Goal: Book appointment/travel/reservation

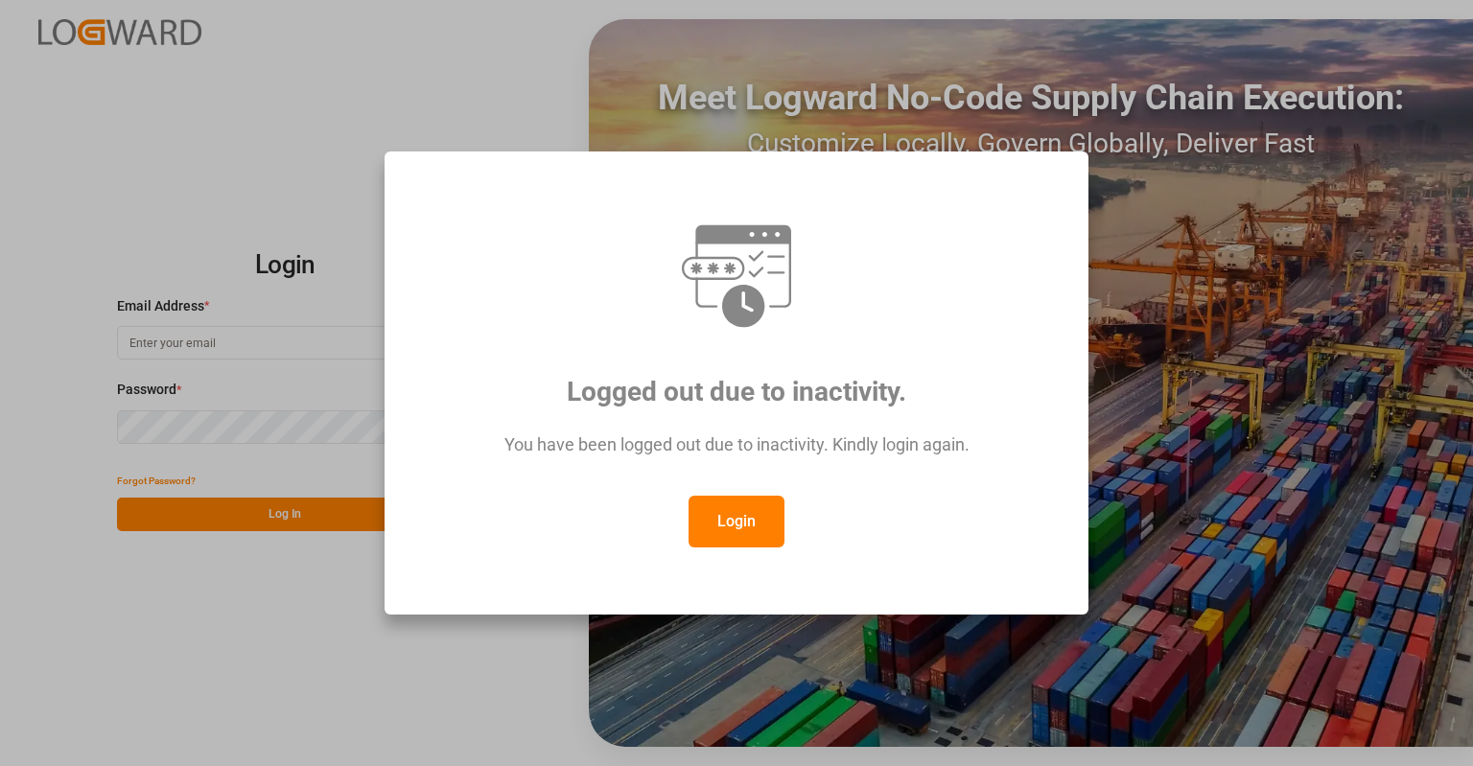
drag, startPoint x: 741, startPoint y: 520, endPoint x: 698, endPoint y: 481, distance: 57.7
click at [741, 520] on button "Login" at bounding box center [736, 522] width 96 height 52
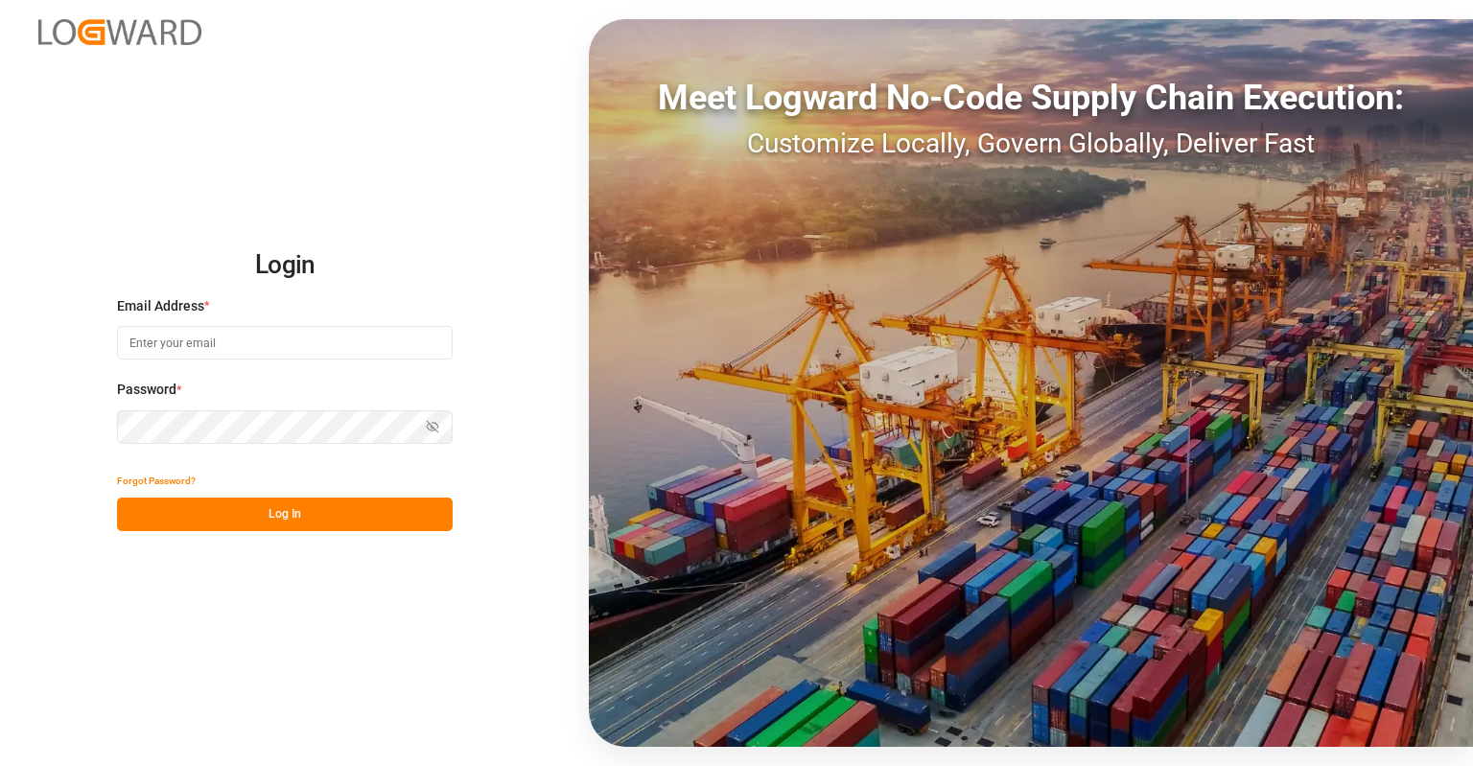
click at [326, 361] on div "Email Address *" at bounding box center [285, 338] width 336 height 84
click at [308, 338] on input at bounding box center [285, 343] width 336 height 34
type input "[PERSON_NAME][EMAIL_ADDRESS][PERSON_NAME][DOMAIN_NAME]"
click at [300, 539] on div "Login Email Address * [PERSON_NAME][EMAIL_ADDRESS][PERSON_NAME][DOMAIN_NAME] Pa…" at bounding box center [736, 383] width 1473 height 766
click at [300, 521] on button "Log In" at bounding box center [285, 515] width 336 height 34
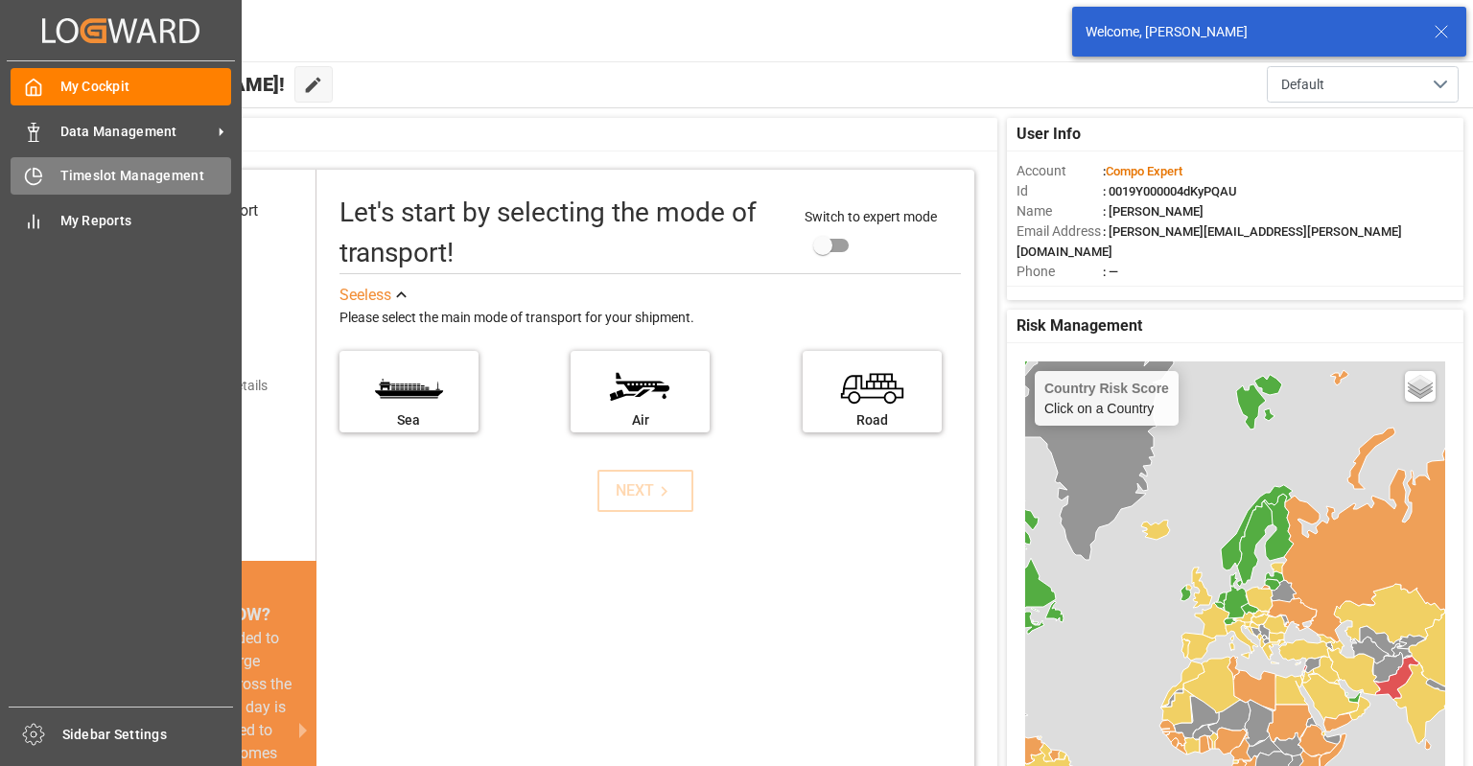
click at [39, 168] on icon at bounding box center [33, 176] width 19 height 19
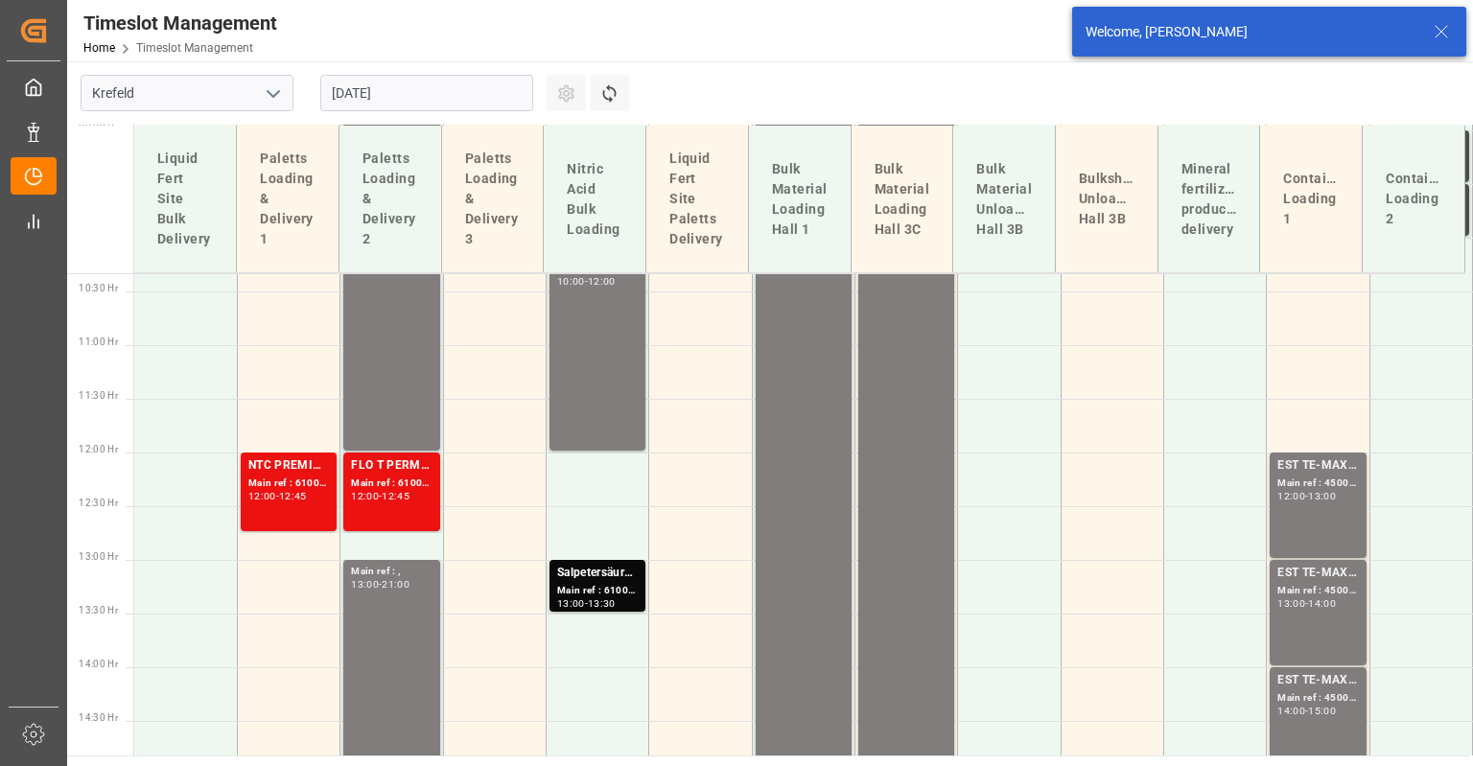
scroll to position [1142, 0]
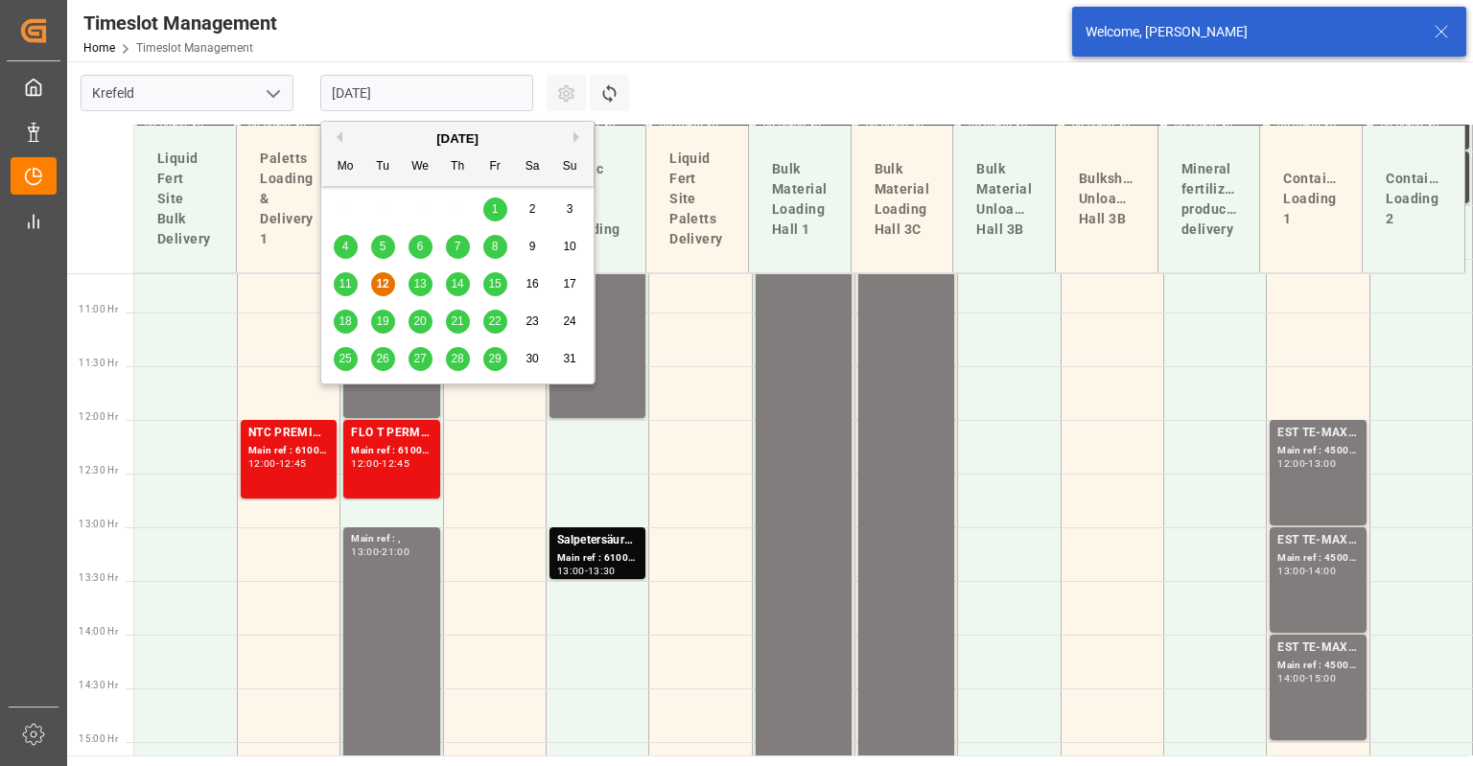
click at [406, 90] on input "[DATE]" at bounding box center [426, 93] width 213 height 36
click at [346, 324] on span "18" at bounding box center [344, 320] width 12 height 13
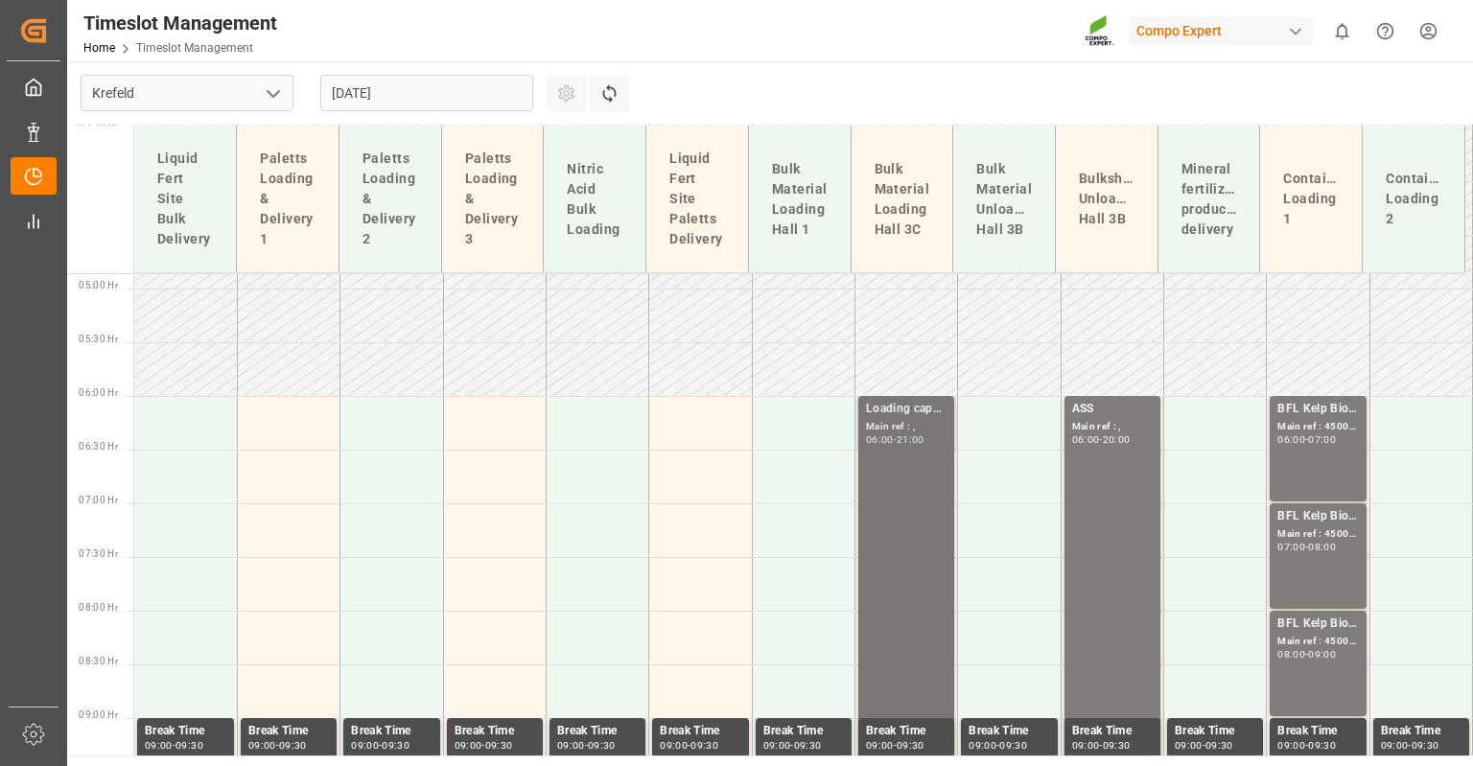
scroll to position [567, 0]
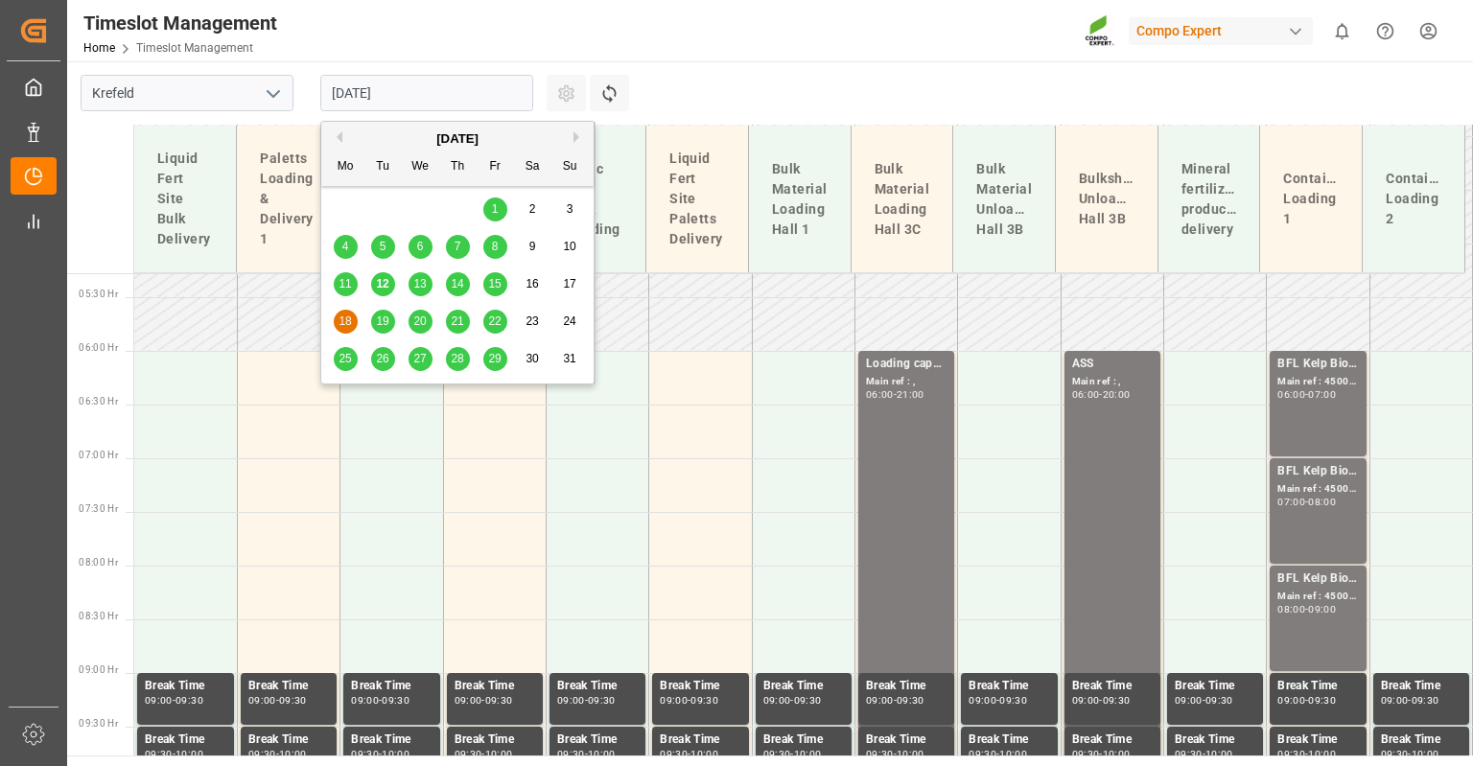
click at [383, 87] on input "[DATE]" at bounding box center [426, 93] width 213 height 36
click at [375, 317] on div "19" at bounding box center [383, 322] width 24 height 23
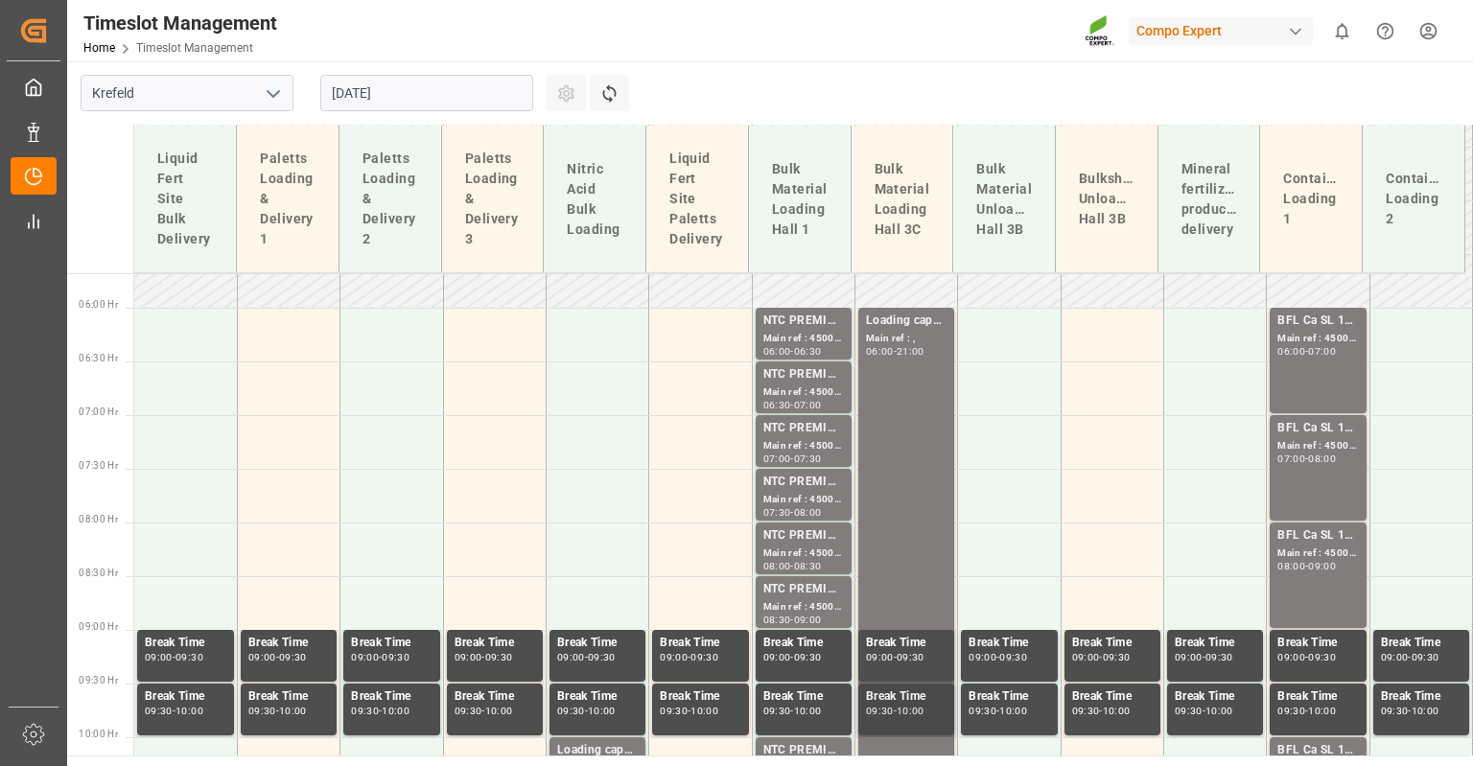
scroll to position [375, 0]
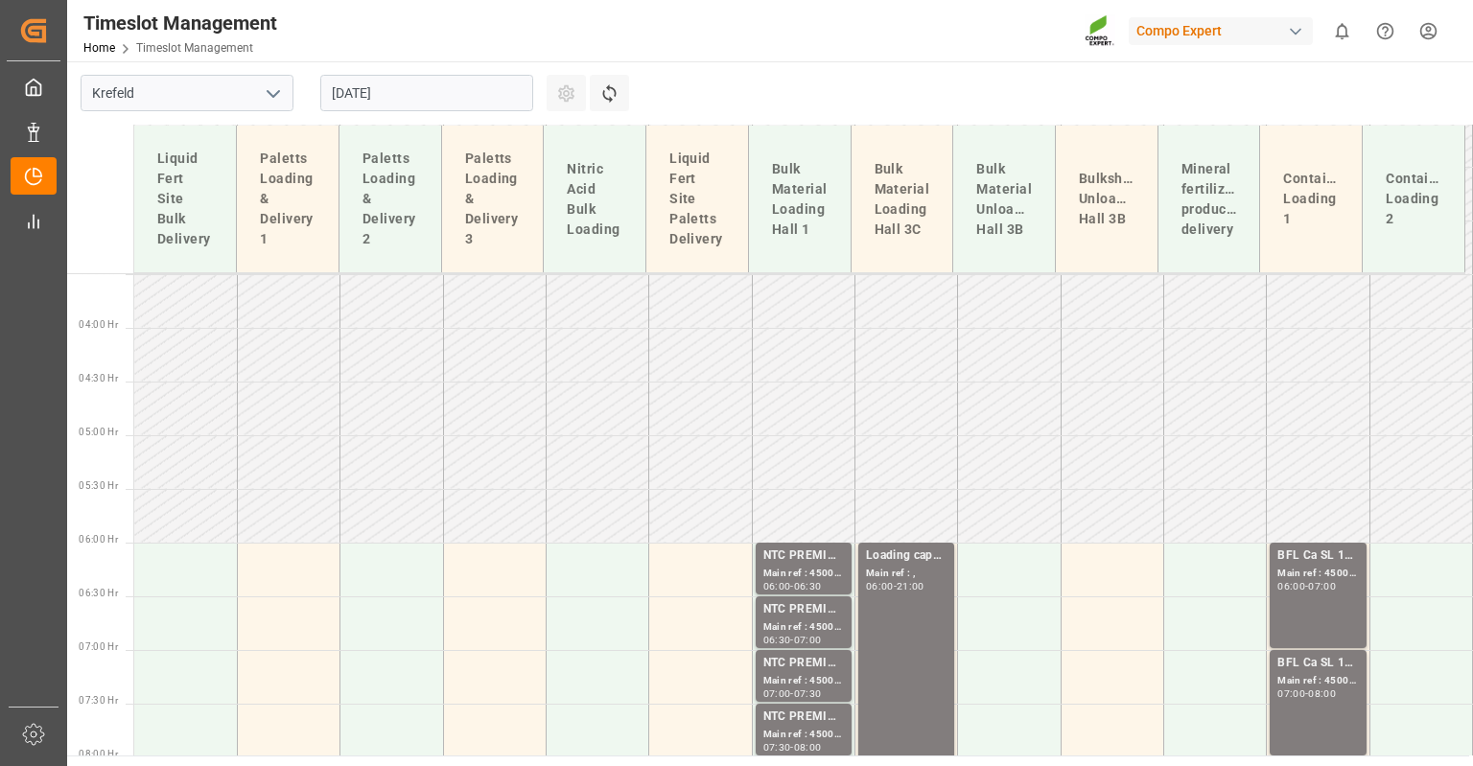
click at [387, 71] on div "[DATE]" at bounding box center [427, 92] width 240 height 63
click at [380, 87] on input "[DATE]" at bounding box center [426, 93] width 213 height 36
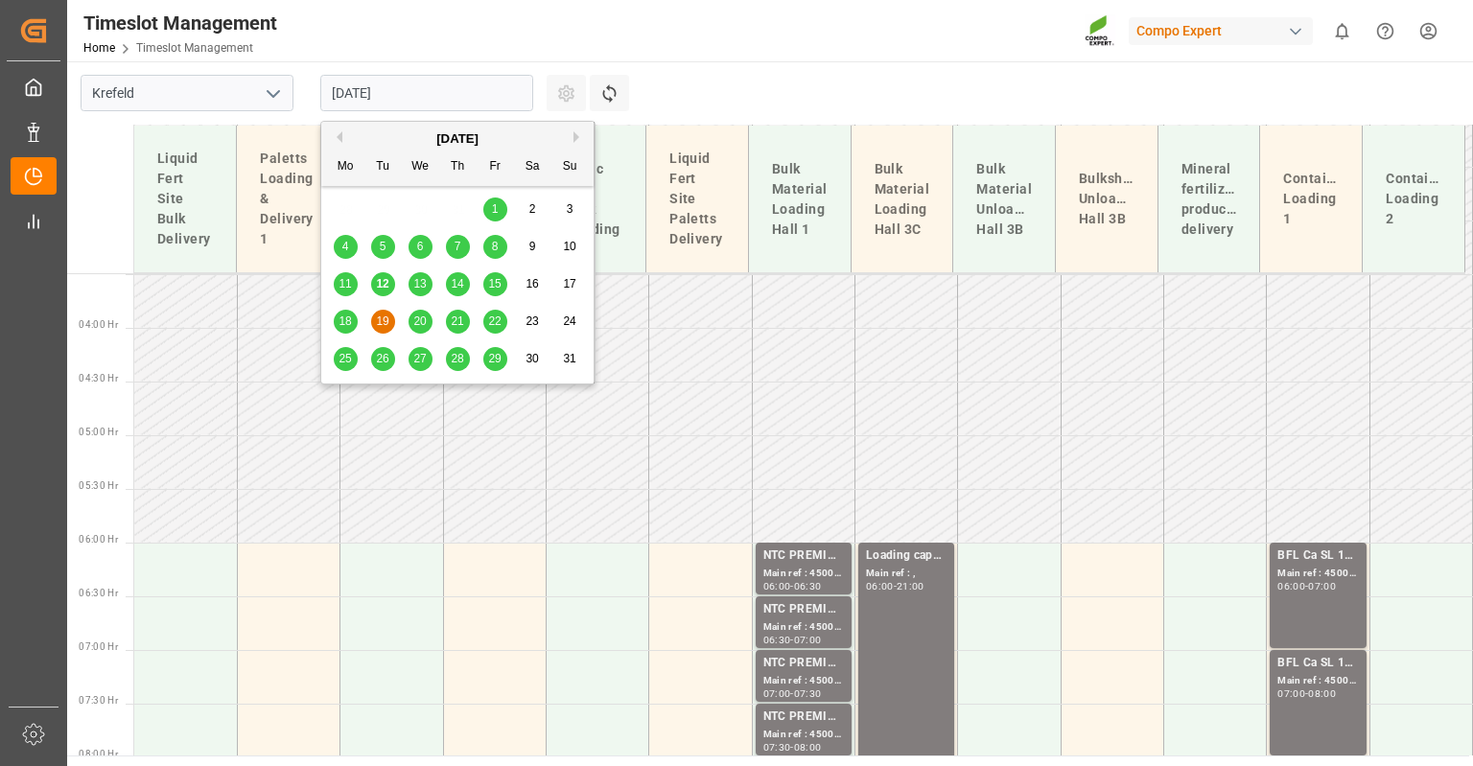
click at [350, 312] on div "18" at bounding box center [346, 322] width 24 height 23
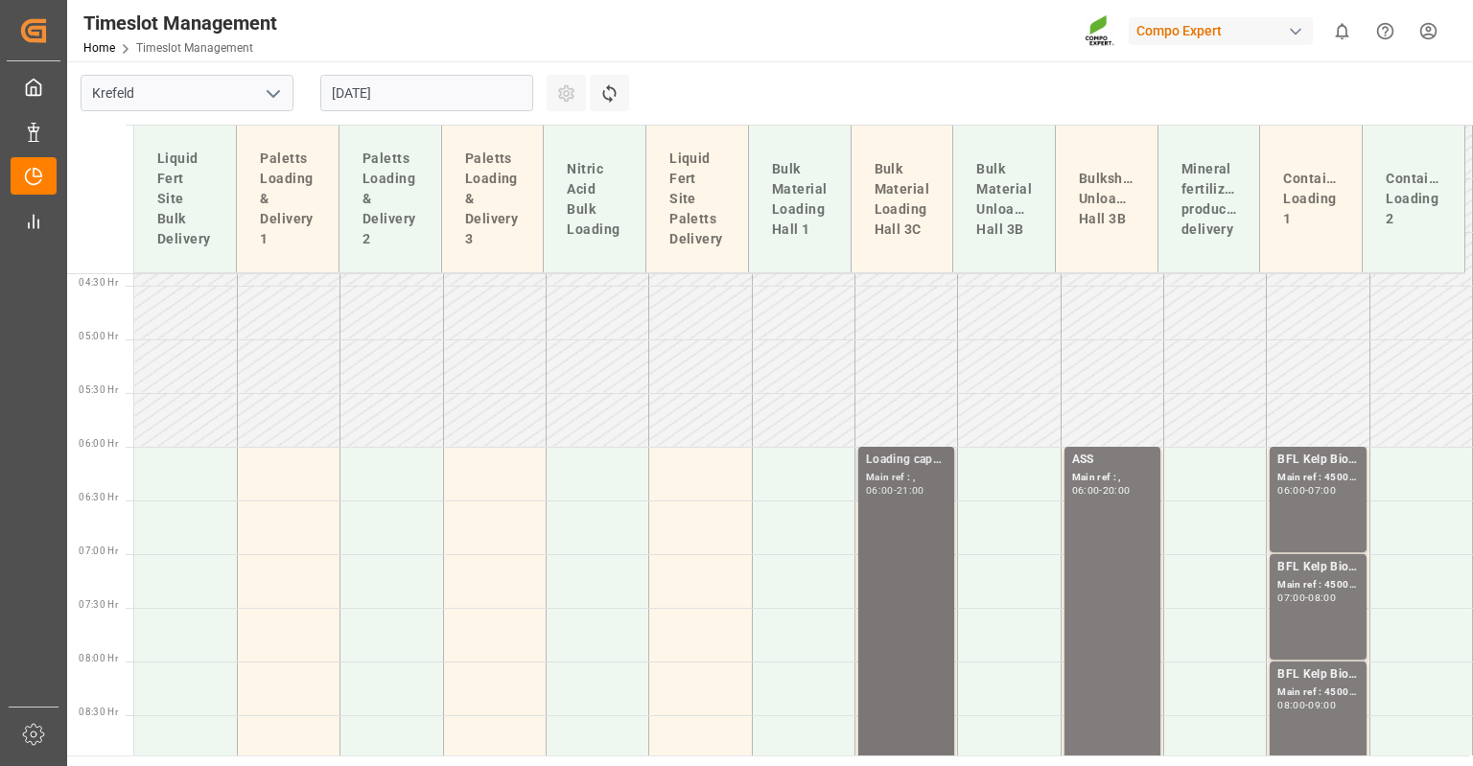
scroll to position [567, 0]
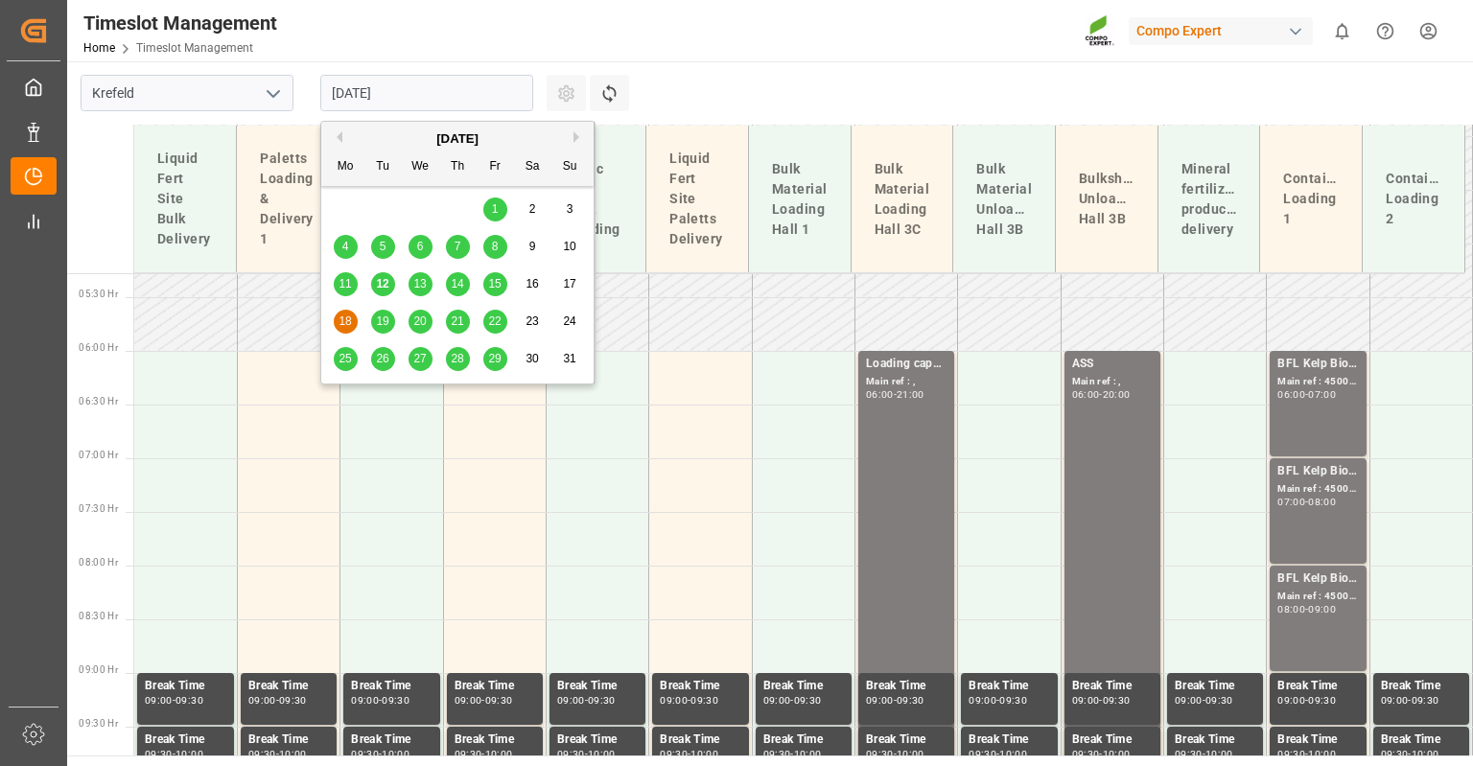
click at [424, 95] on input "[DATE]" at bounding box center [426, 93] width 213 height 36
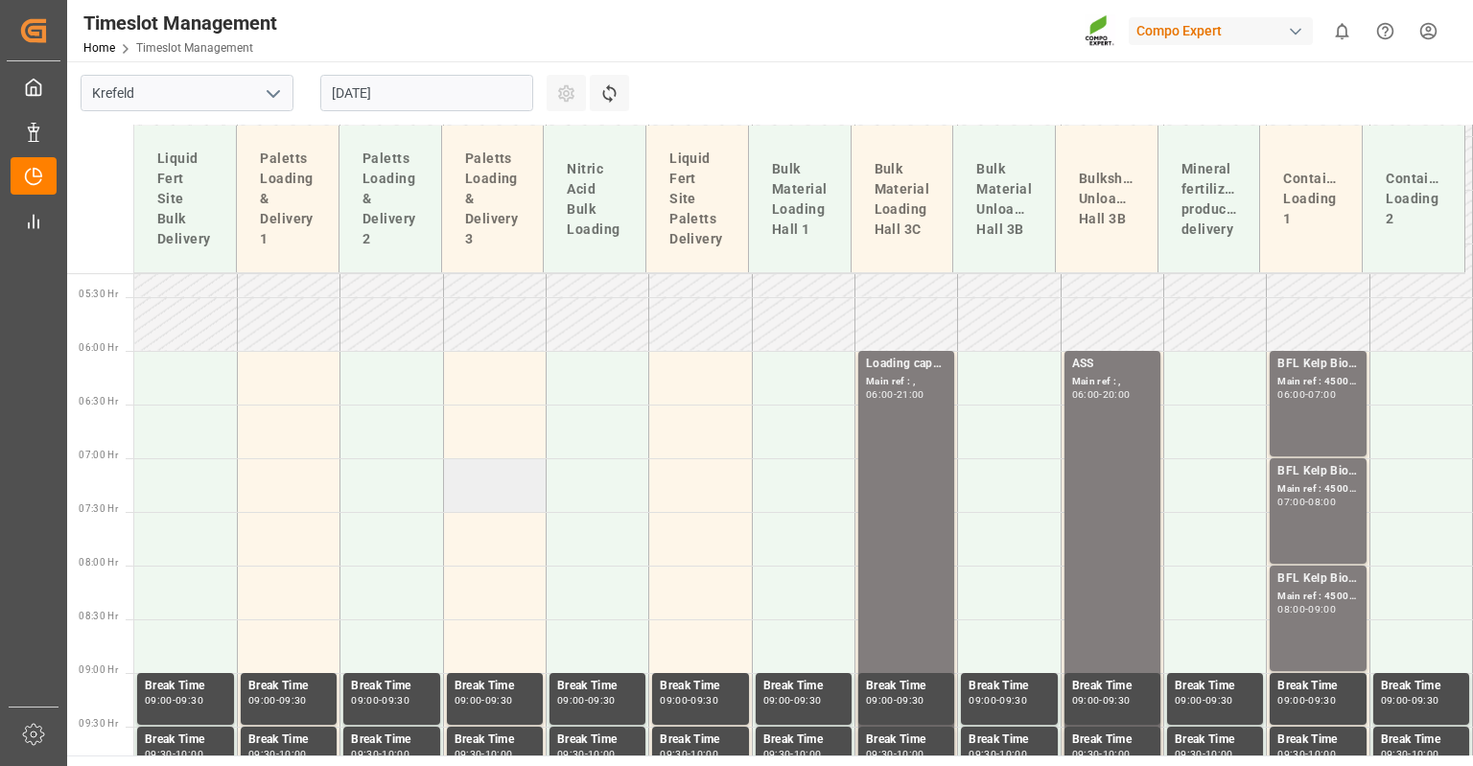
click at [511, 499] on td at bounding box center [494, 485] width 103 height 54
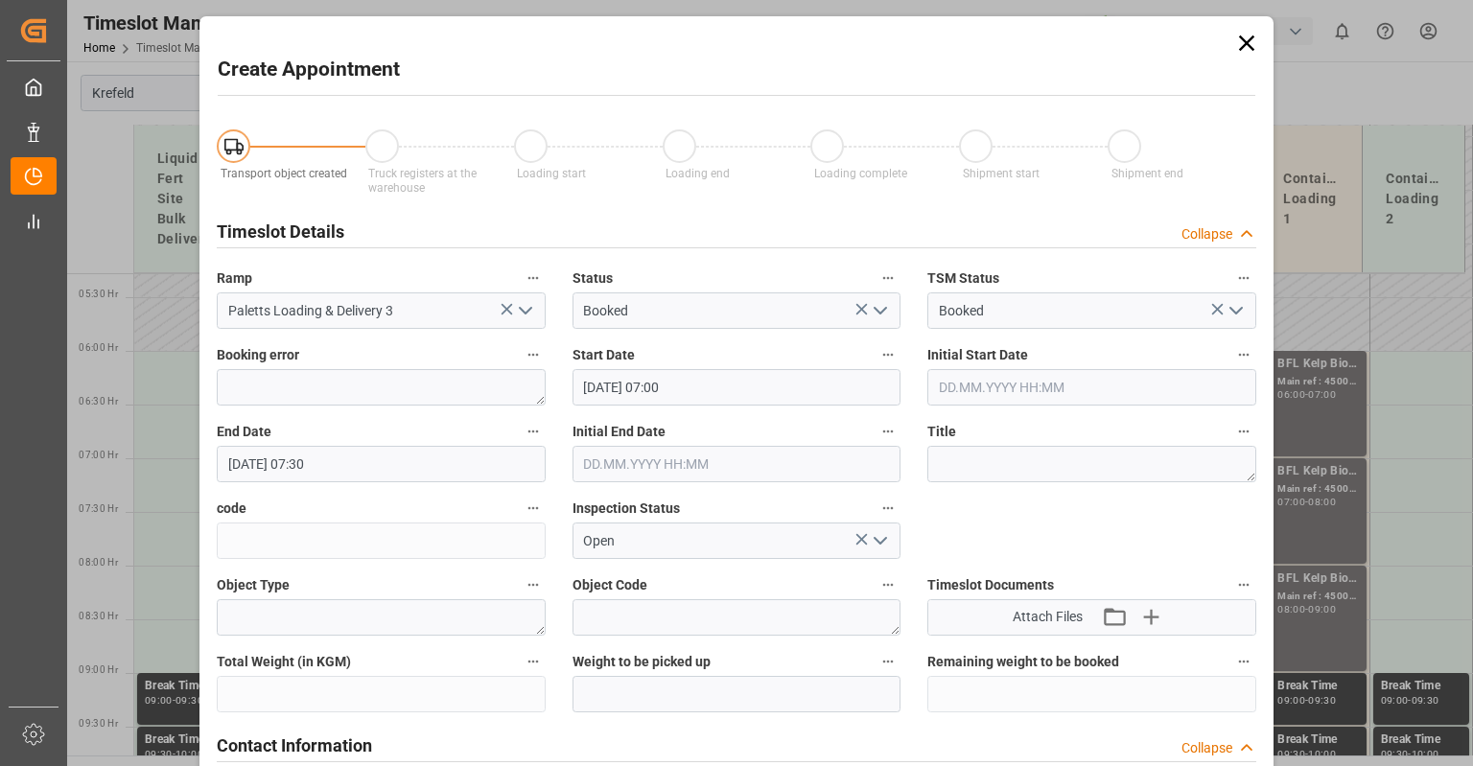
type input "[DATE] 07:00"
type input "[DATE] 07:30"
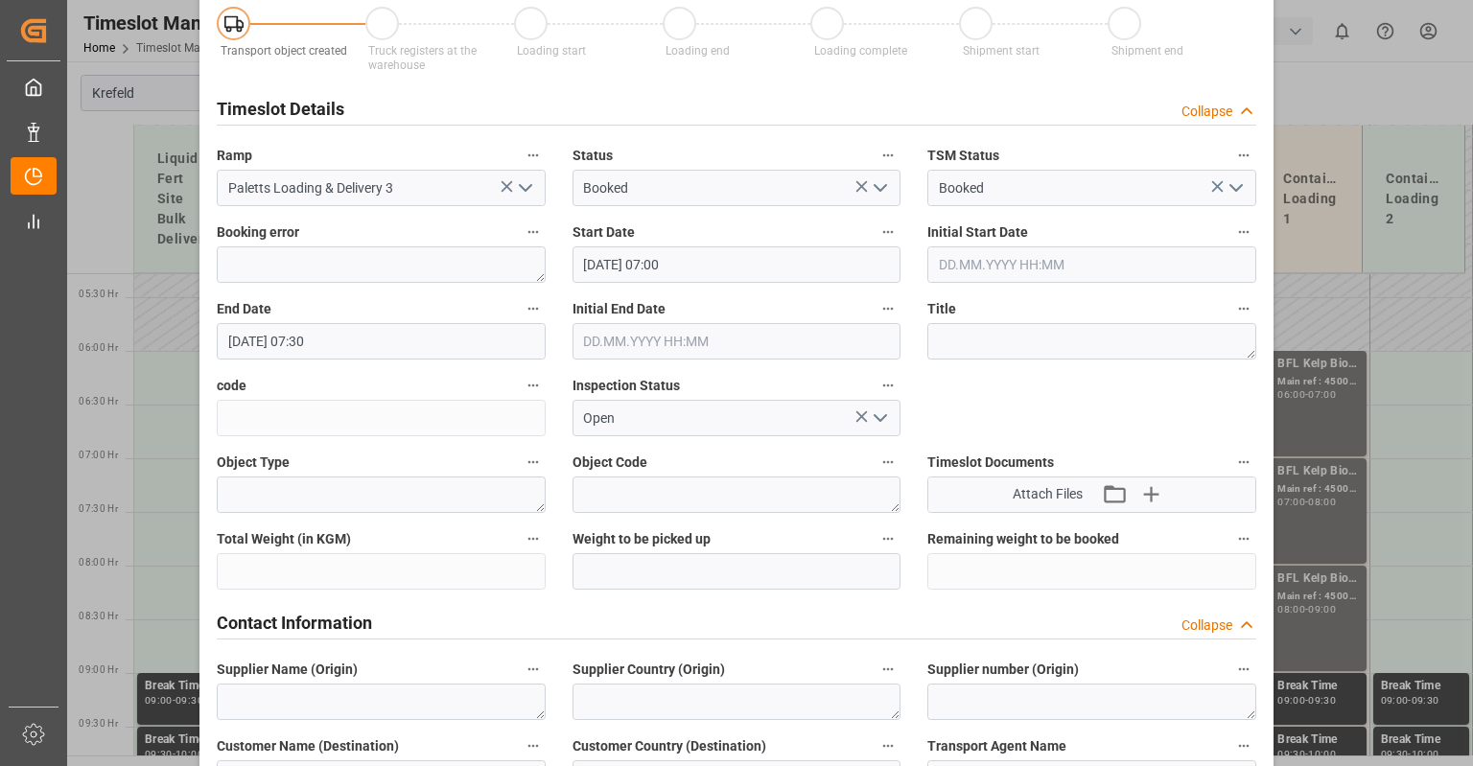
scroll to position [0, 0]
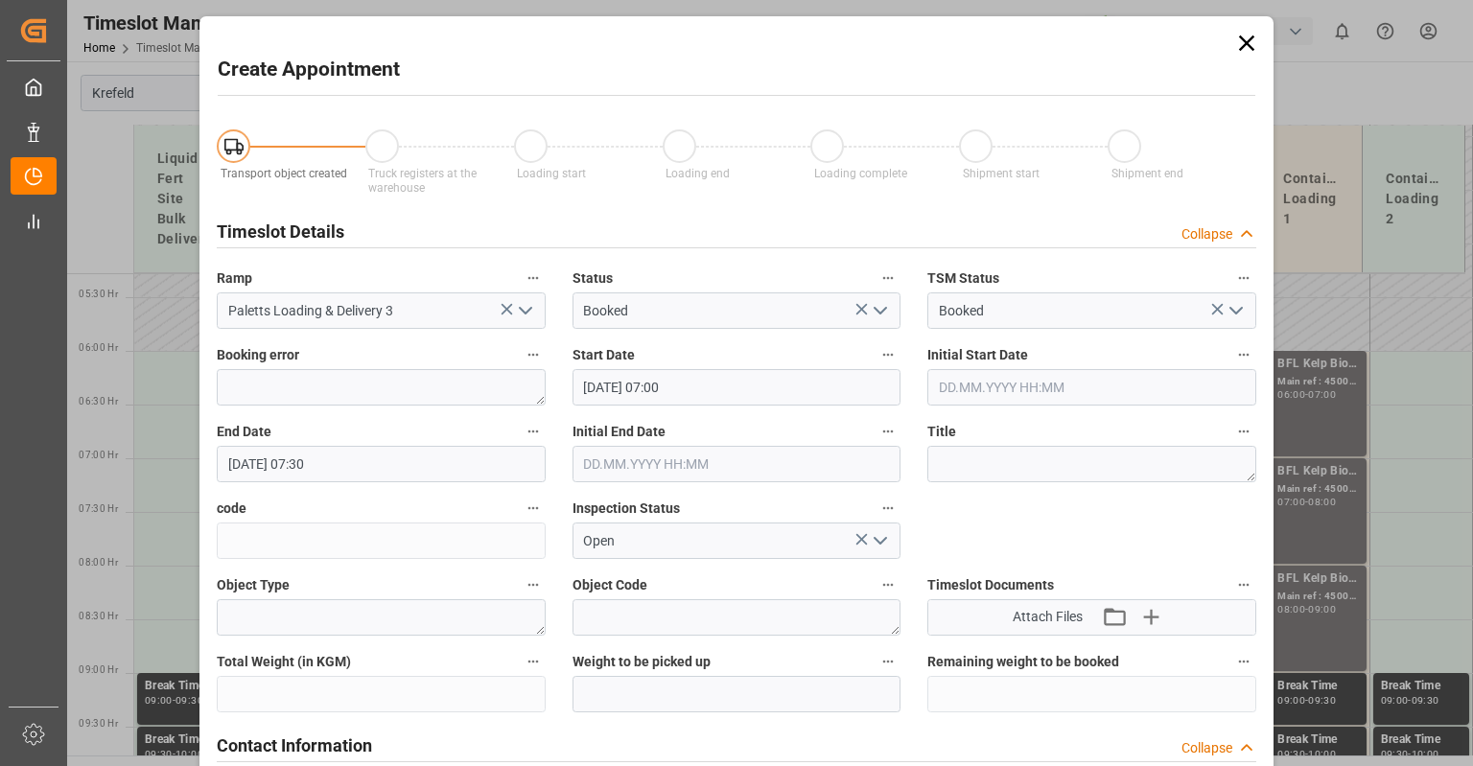
click at [1239, 42] on icon at bounding box center [1246, 43] width 27 height 27
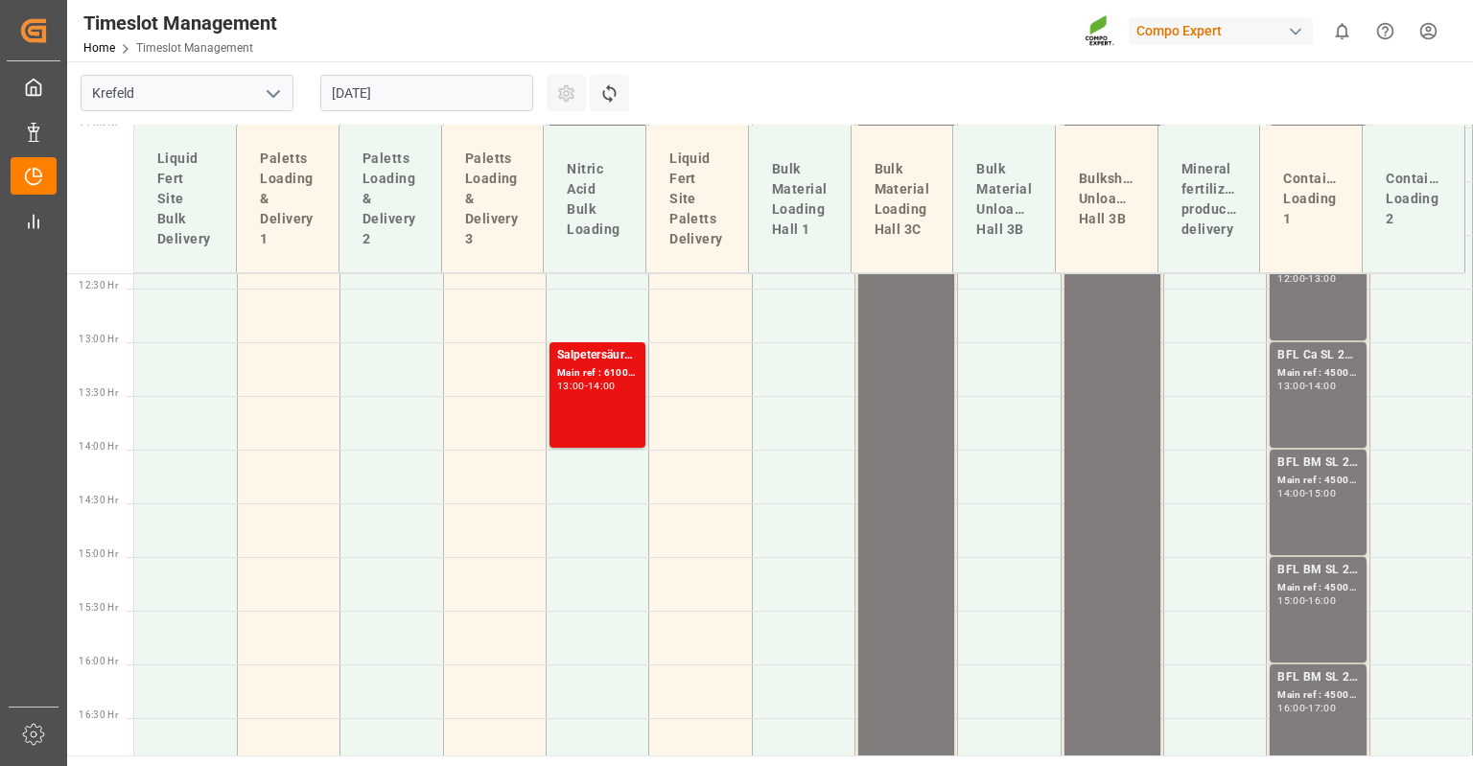
scroll to position [662, 0]
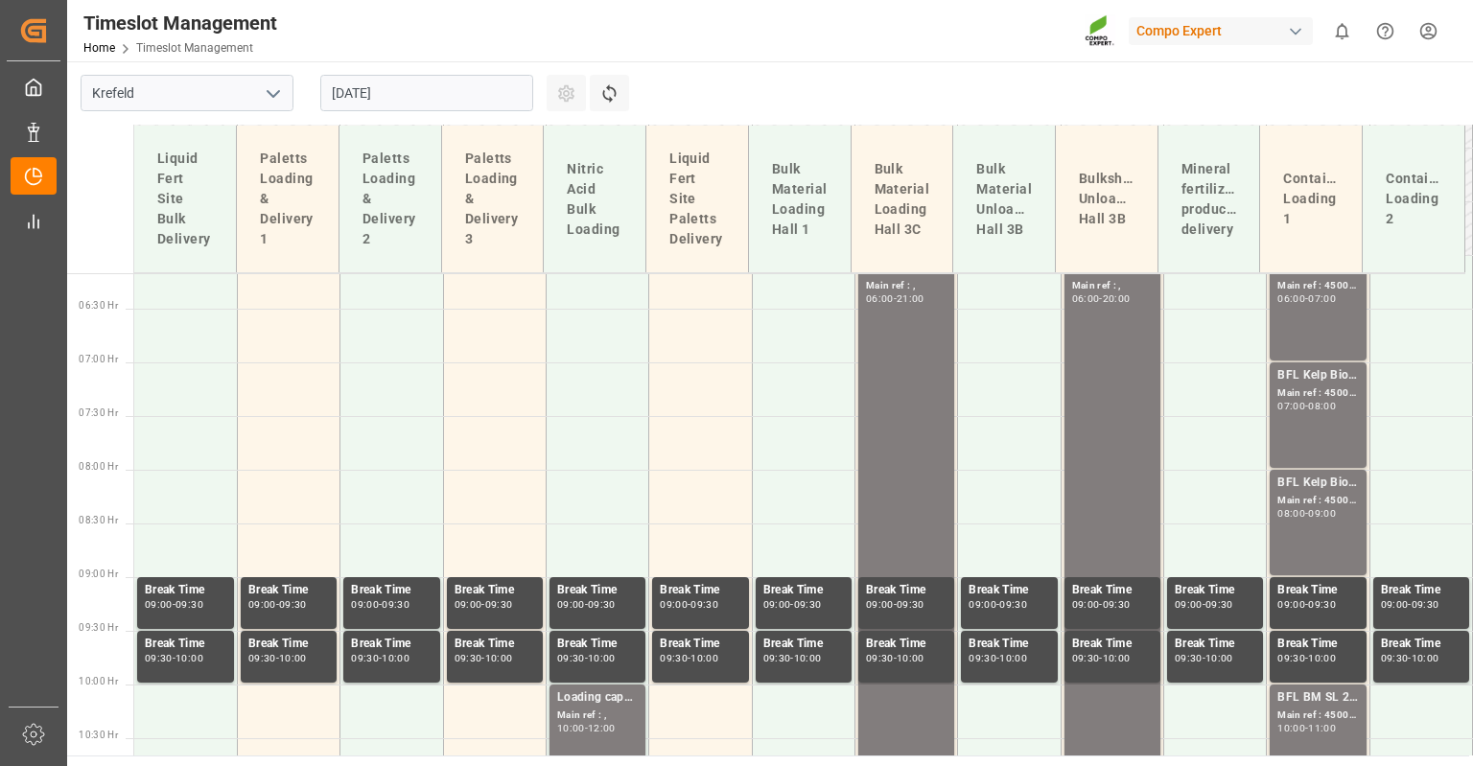
click at [437, 98] on input "[DATE]" at bounding box center [426, 93] width 213 height 36
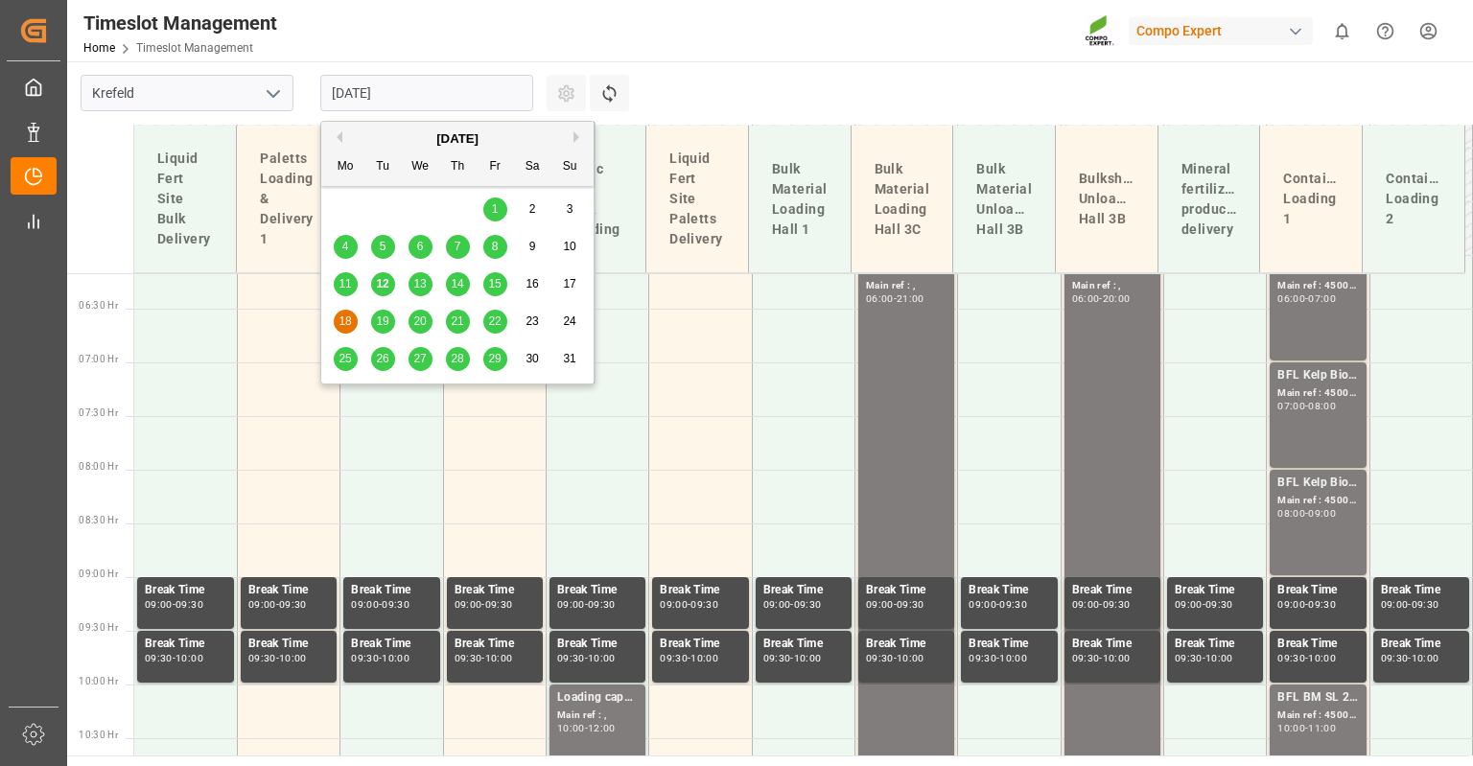
click at [383, 313] on div "19" at bounding box center [383, 322] width 24 height 23
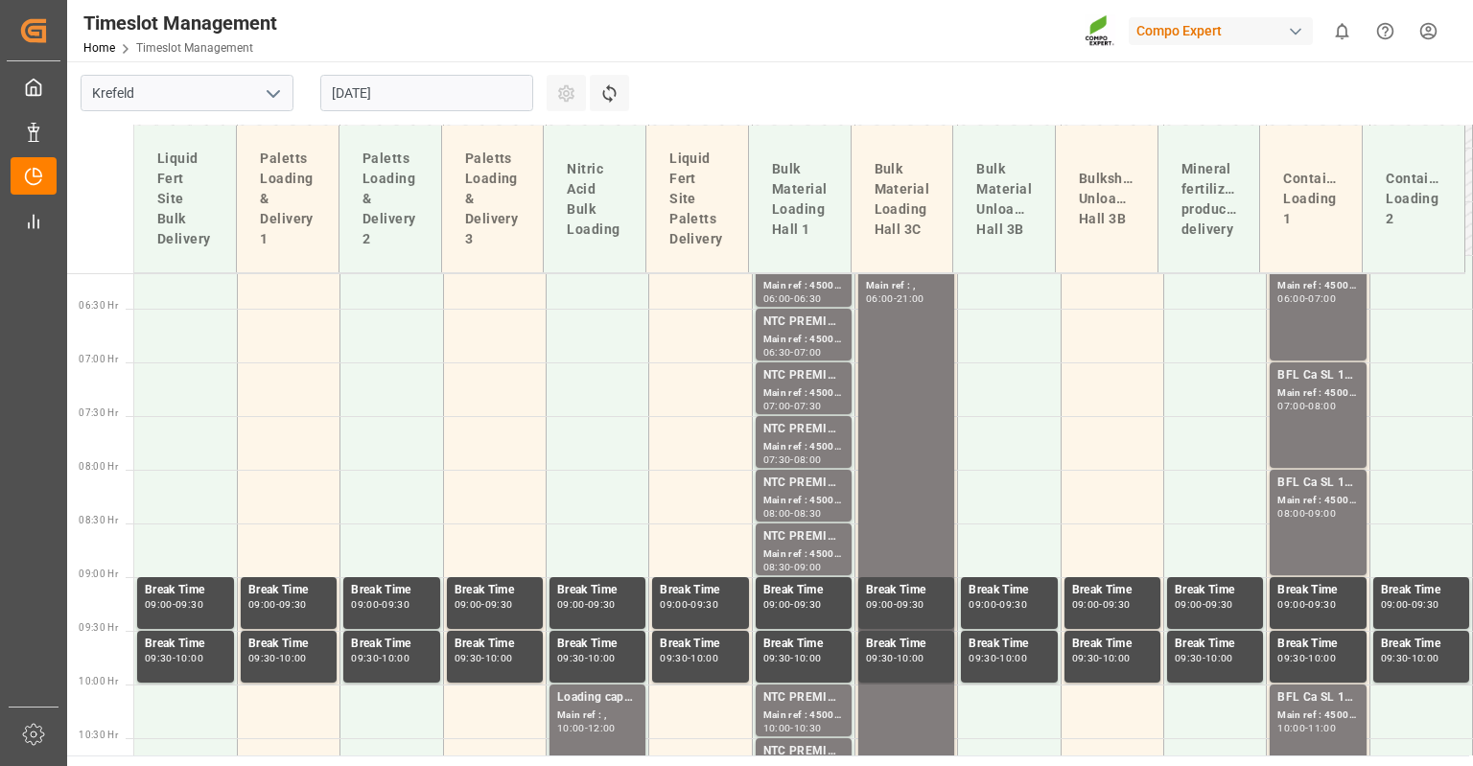
click at [412, 98] on input "[DATE]" at bounding box center [426, 93] width 213 height 36
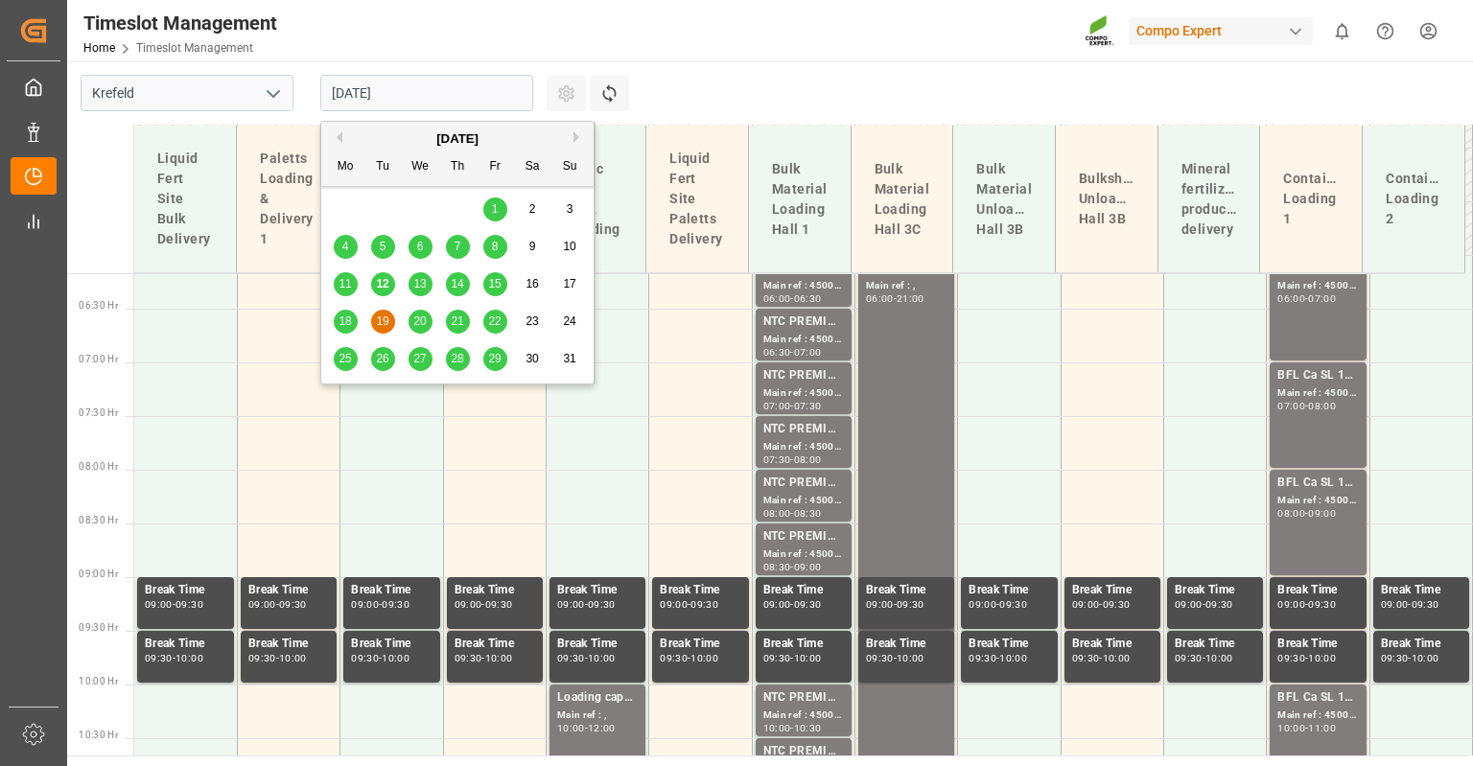
click at [382, 362] on span "26" at bounding box center [382, 358] width 12 height 13
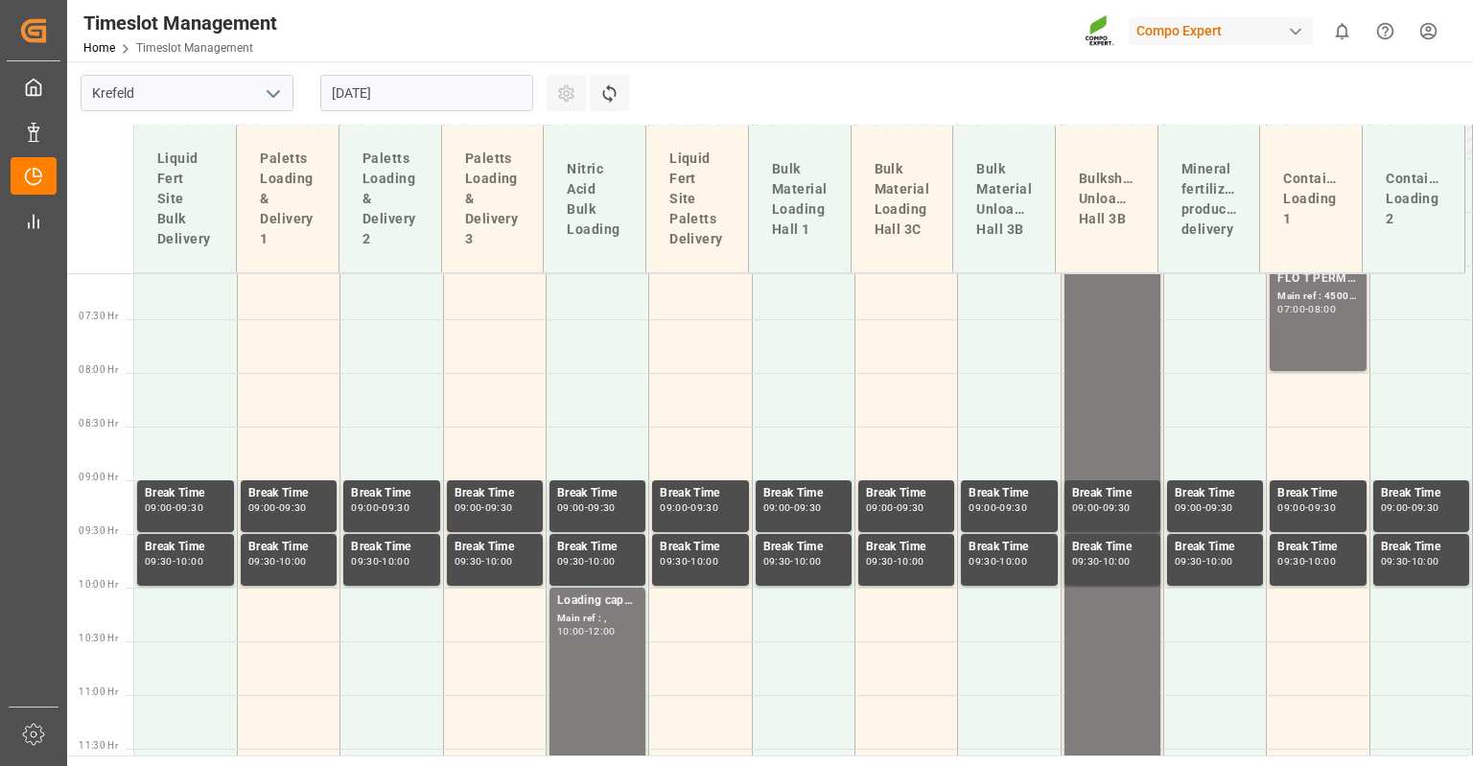
scroll to position [854, 0]
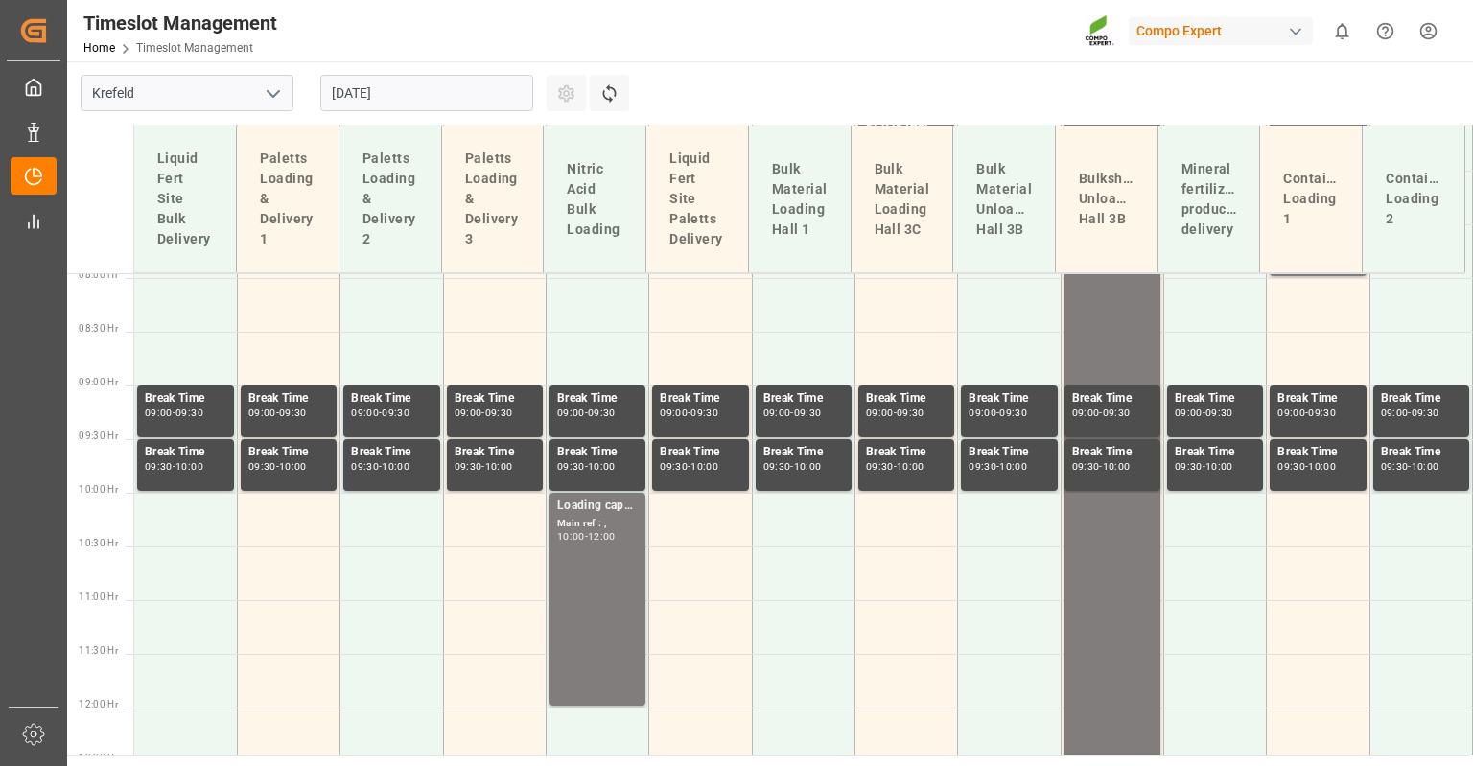
click at [413, 99] on input "[DATE]" at bounding box center [426, 93] width 213 height 36
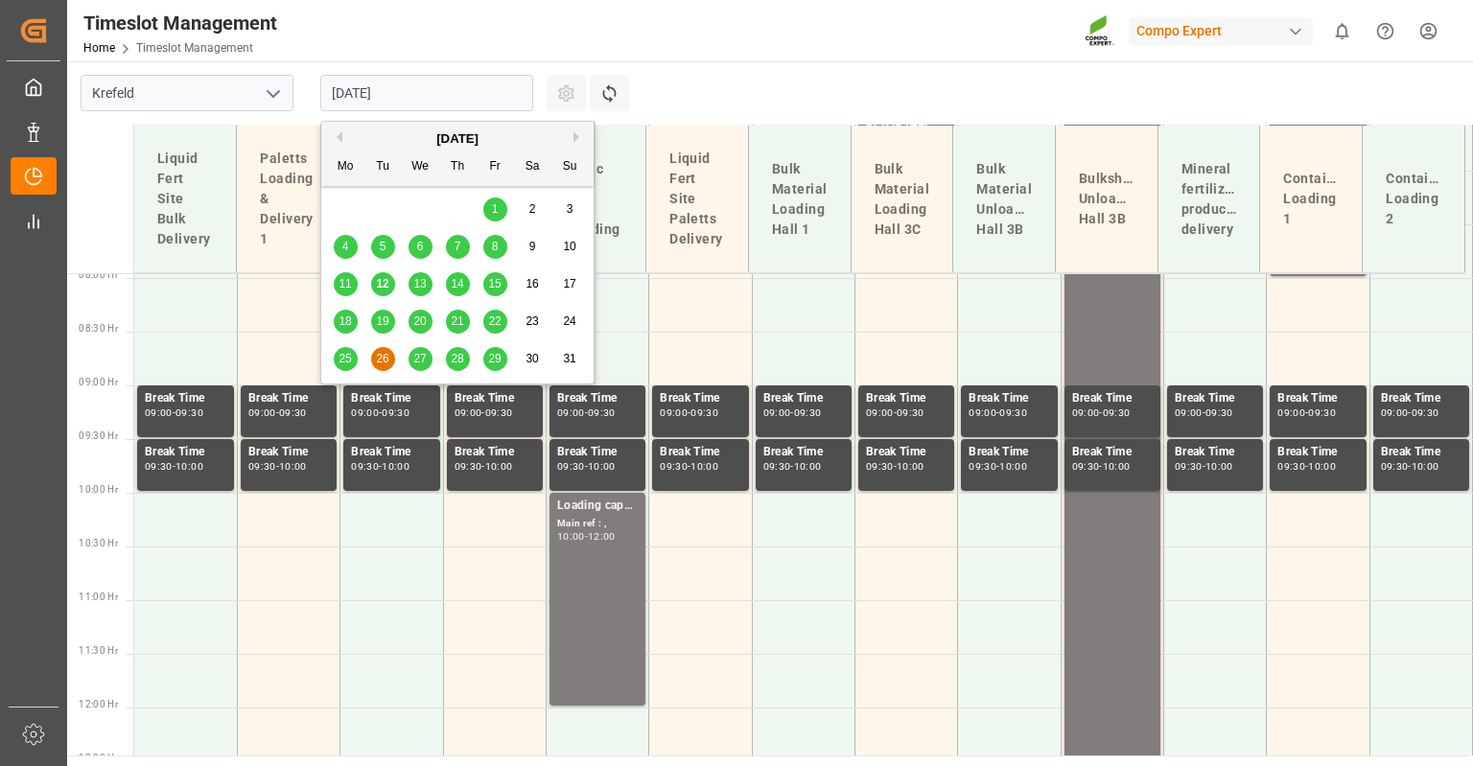
click at [422, 285] on span "13" at bounding box center [419, 283] width 12 height 13
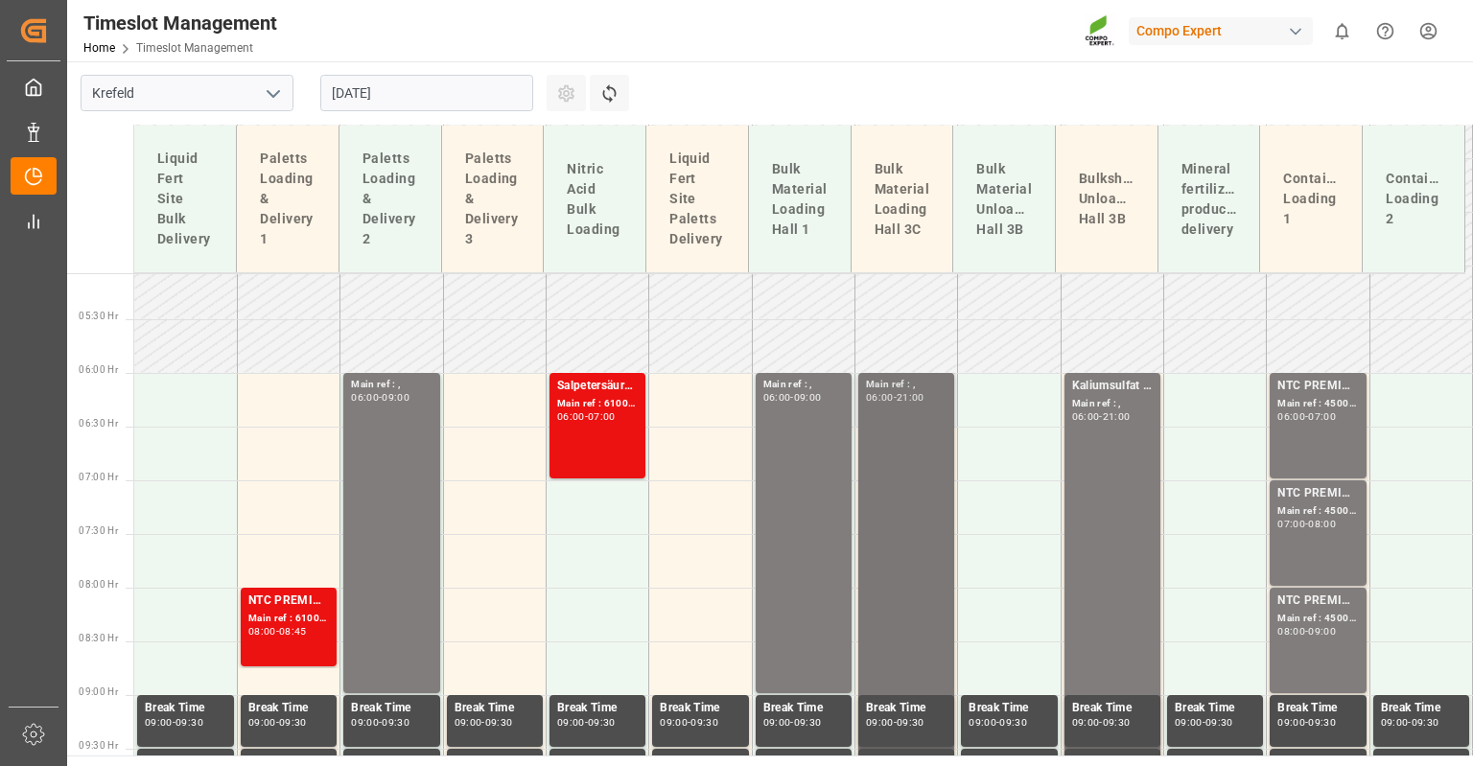
scroll to position [482, 0]
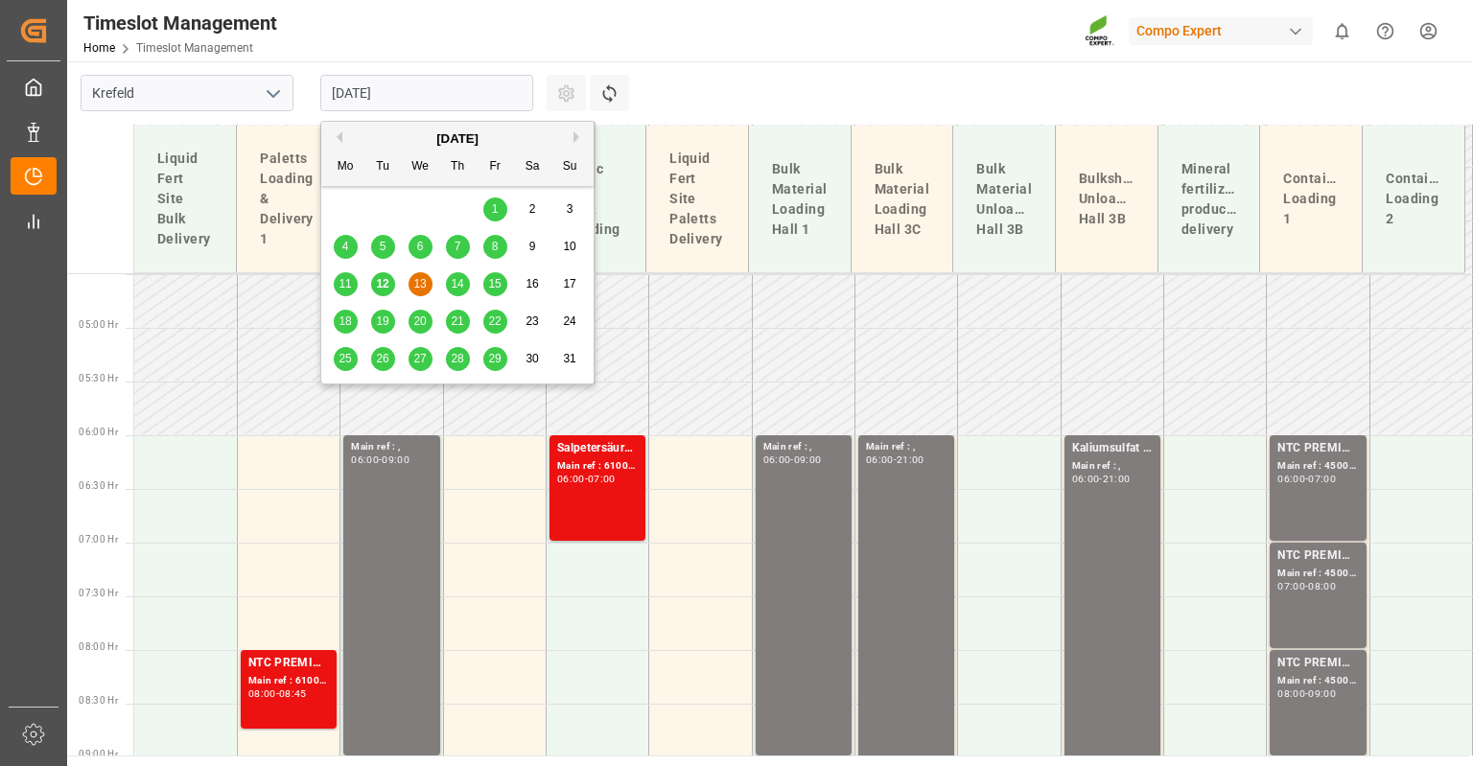
click at [387, 93] on input "[DATE]" at bounding box center [426, 93] width 213 height 36
click at [455, 286] on span "14" at bounding box center [457, 283] width 12 height 13
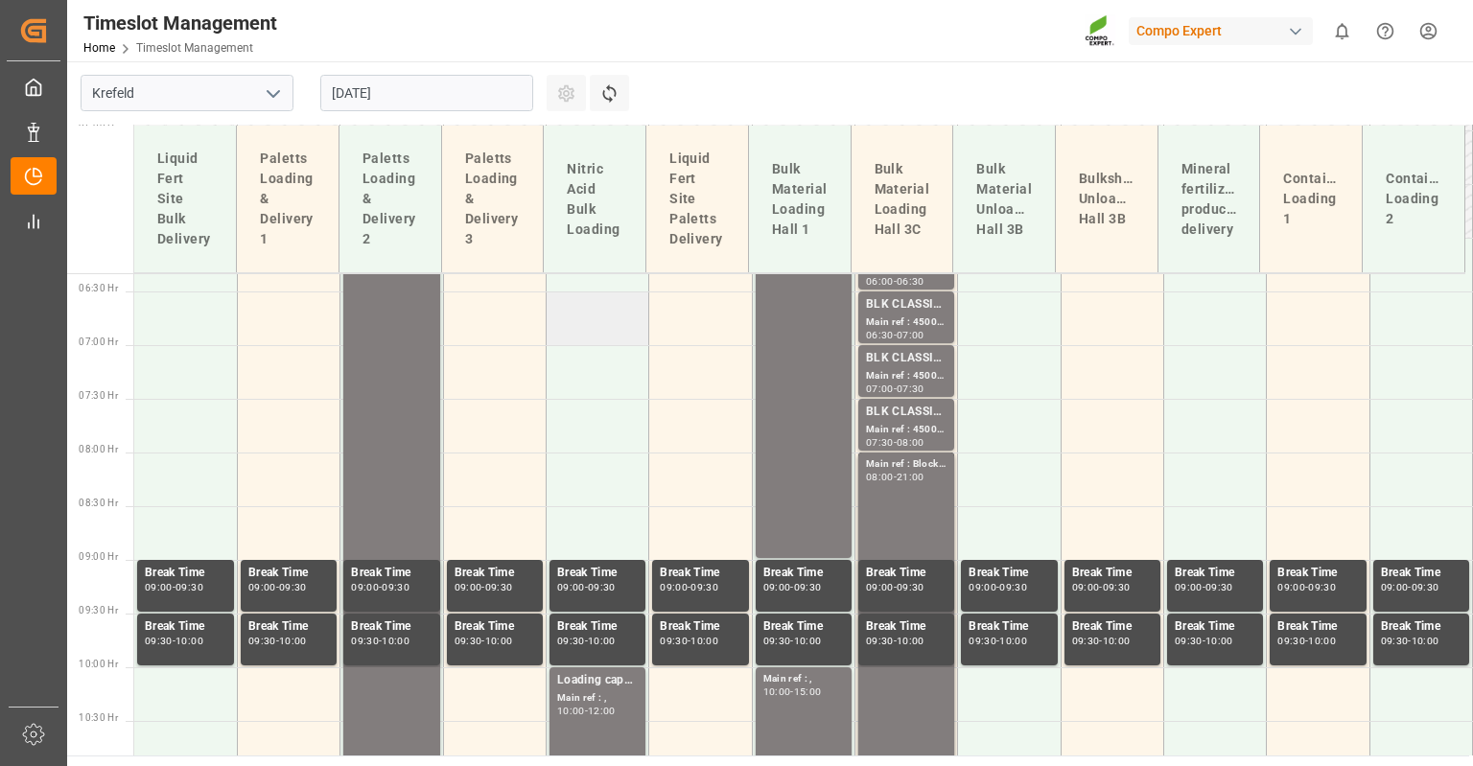
scroll to position [674, 0]
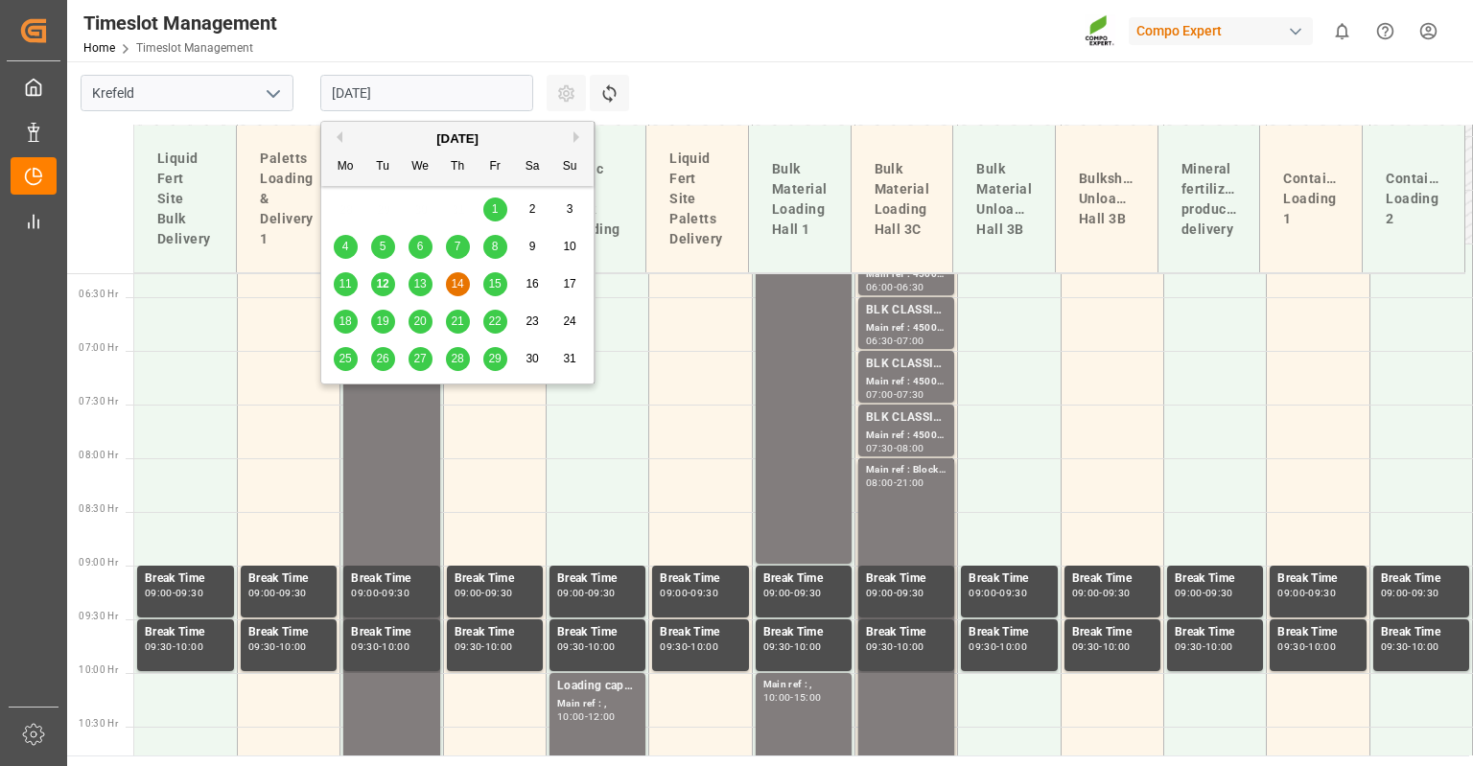
click at [409, 89] on input "[DATE]" at bounding box center [426, 93] width 213 height 36
click at [351, 321] on span "18" at bounding box center [344, 320] width 12 height 13
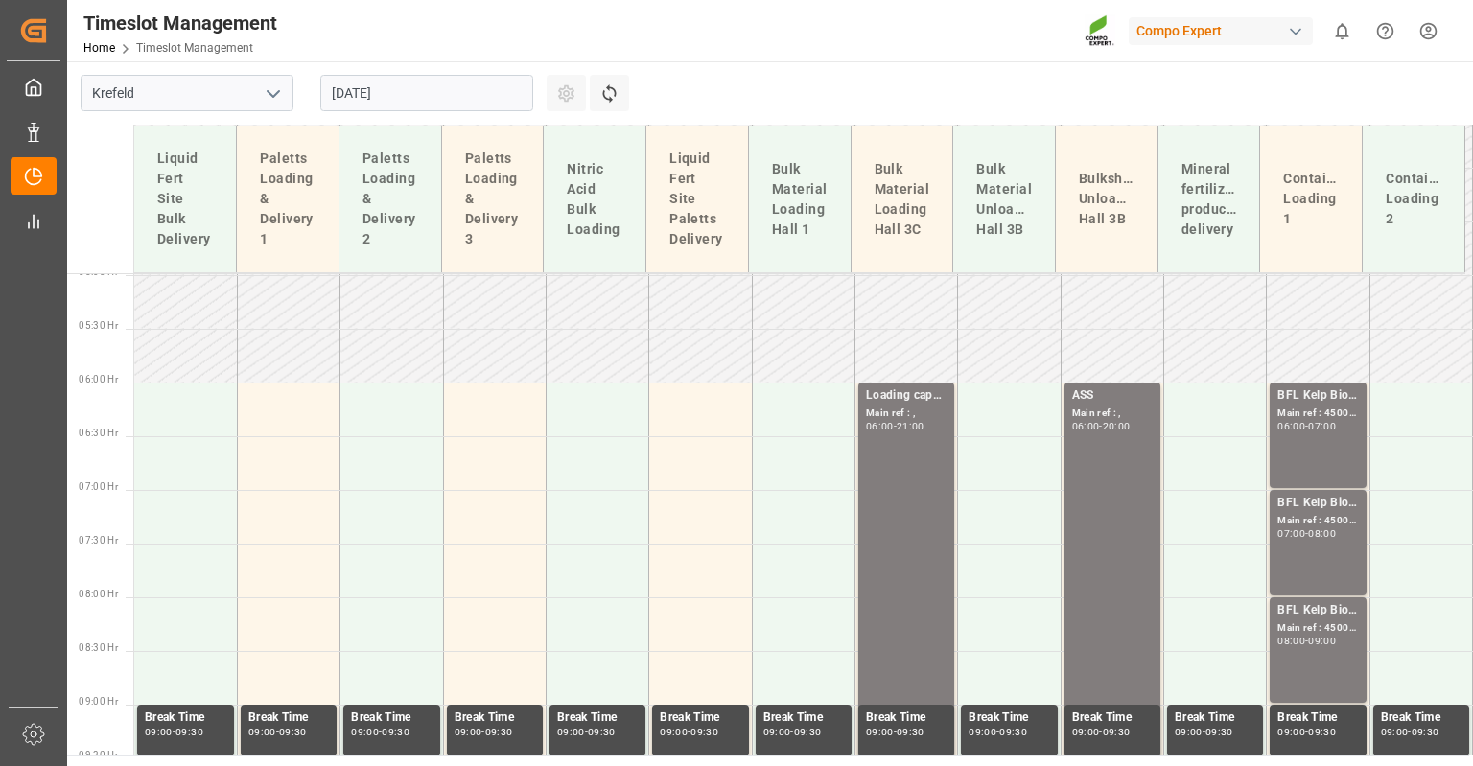
scroll to position [482, 0]
